Goal: Book appointment/travel/reservation

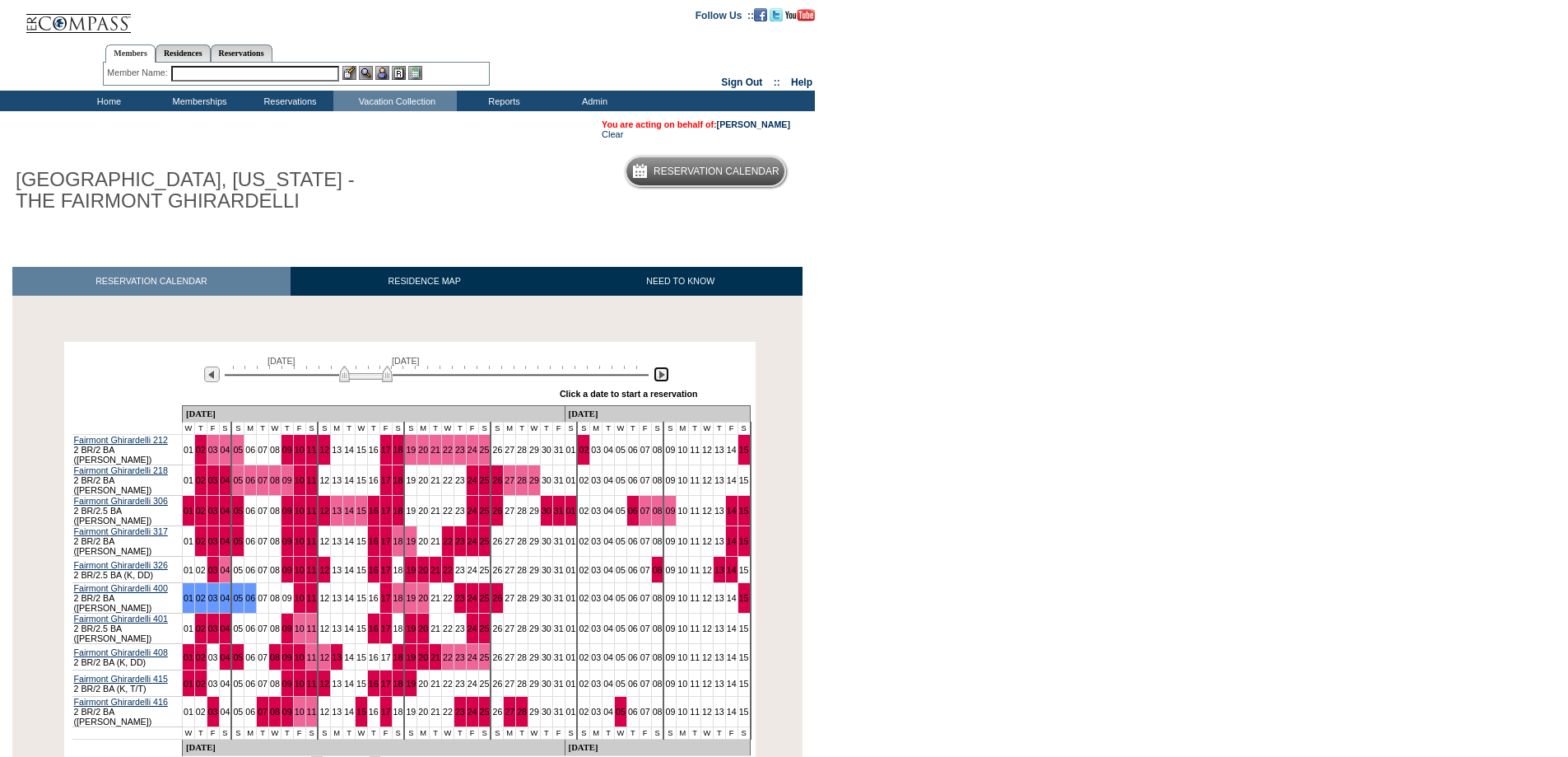
click at [658, 379] on img at bounding box center [661, 374] width 16 height 16
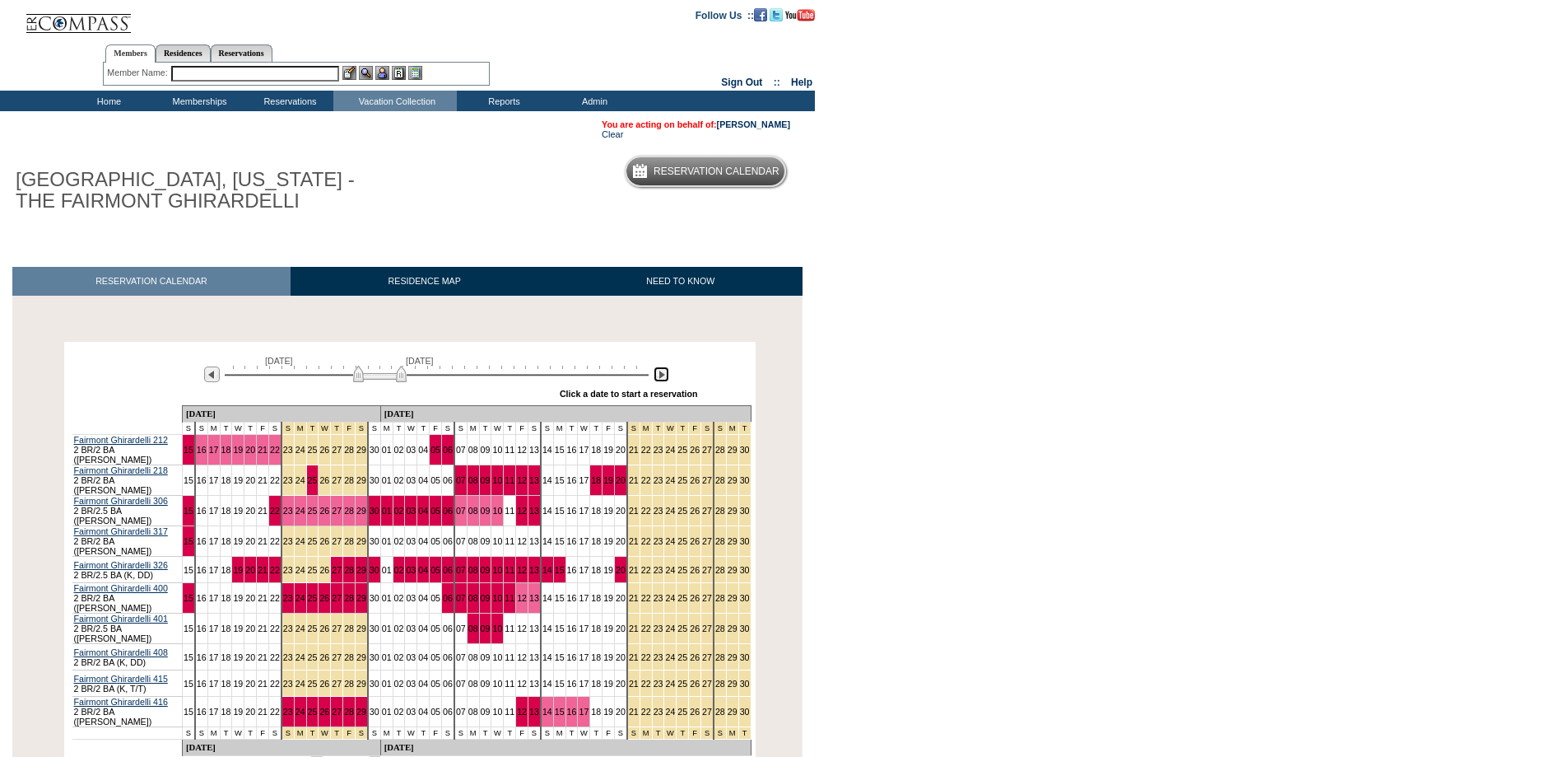
click at [660, 379] on img at bounding box center [661, 374] width 16 height 16
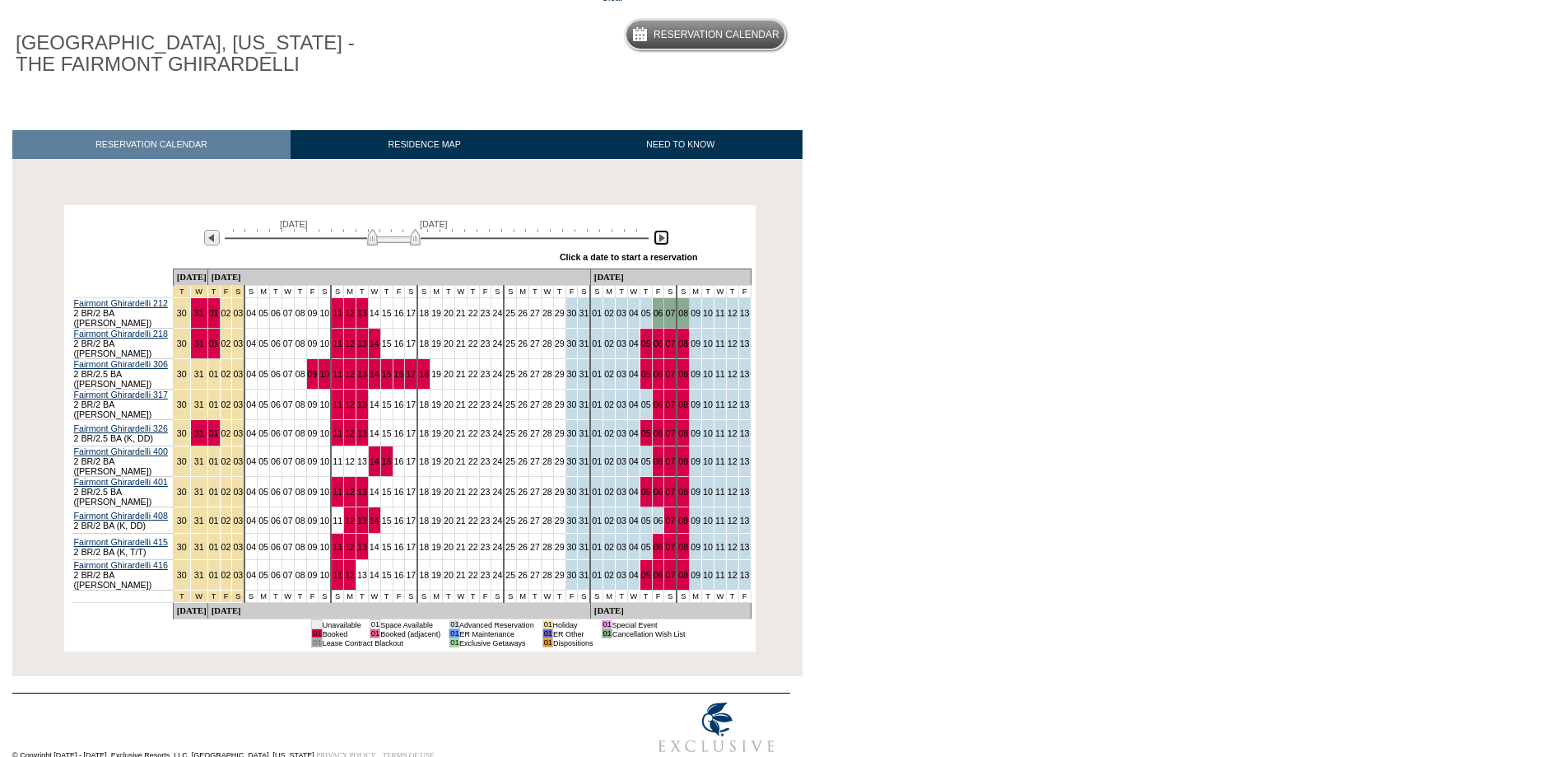
scroll to position [142, 0]
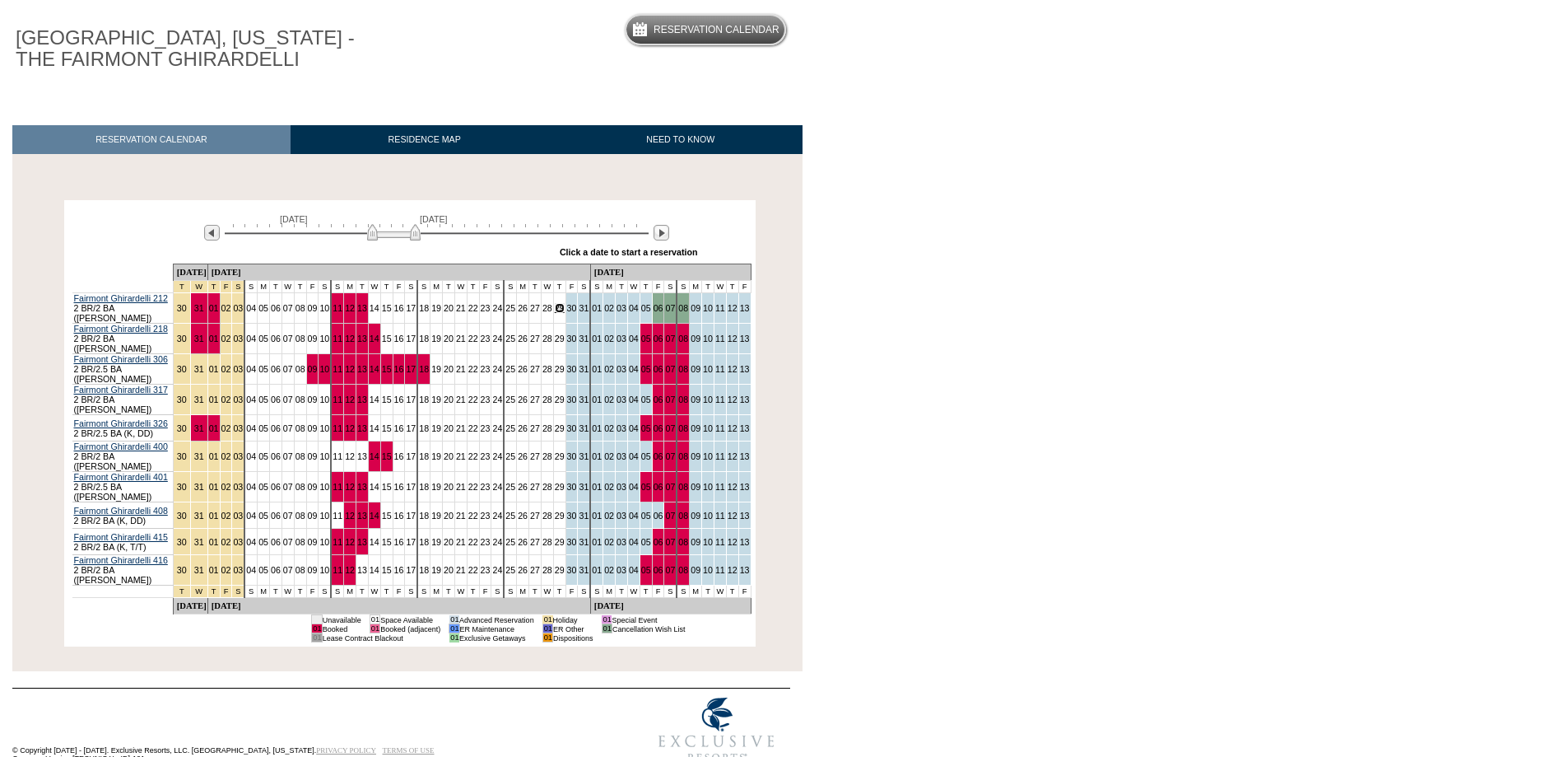
click at [555, 311] on link "29" at bounding box center [560, 307] width 10 height 10
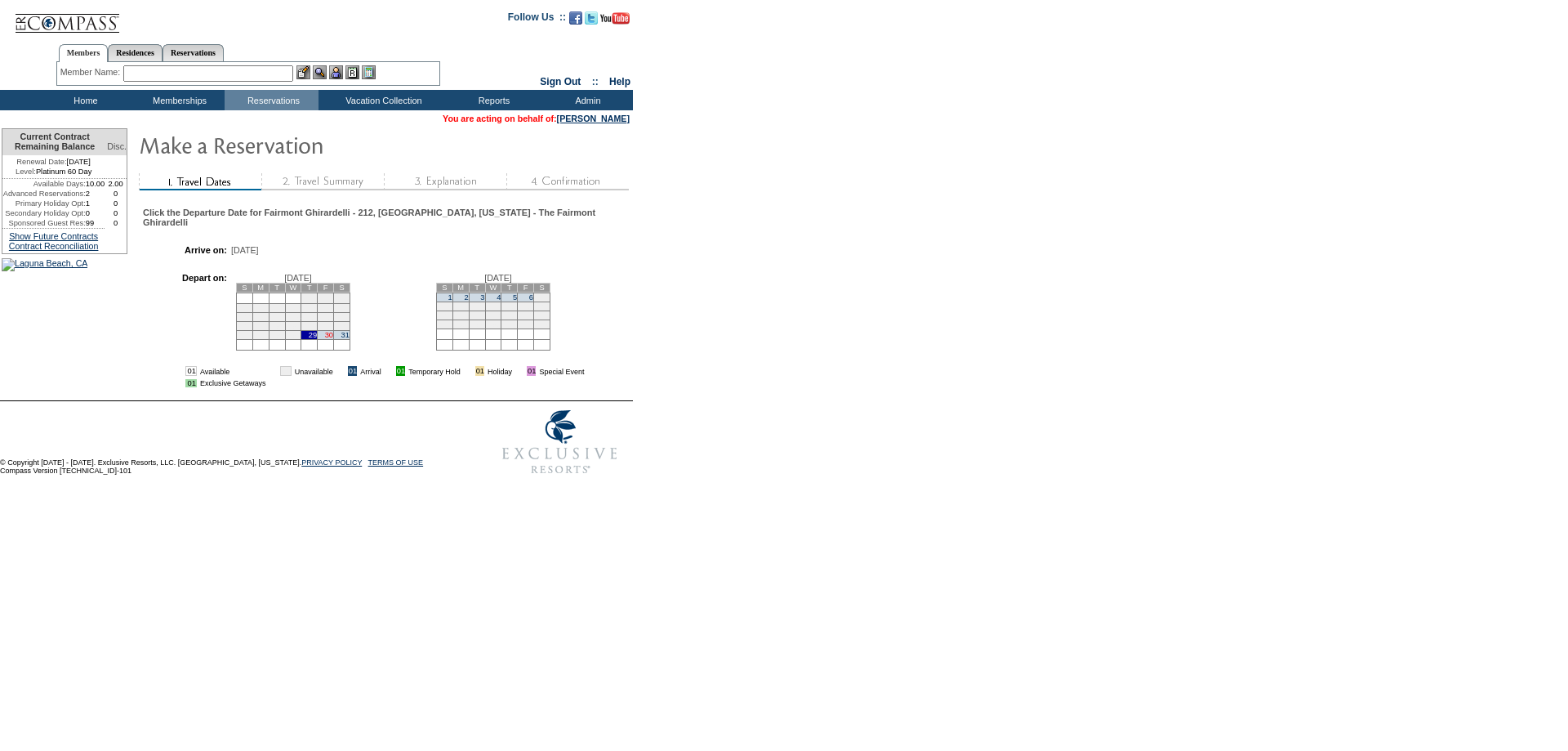
click at [333, 339] on link "30" at bounding box center [328, 335] width 8 height 8
